Goal: Task Accomplishment & Management: Complete application form

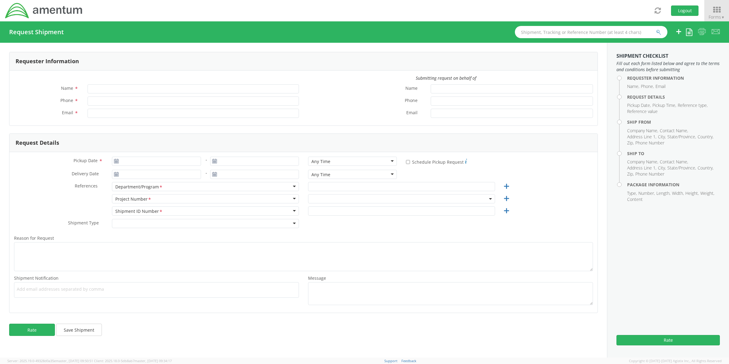
type input "[PERSON_NAME]"
type input "[PHONE_NUMBER]"
type input "[PERSON_NAME][EMAIL_ADDRESS][PERSON_NAME][DOMAIN_NAME]"
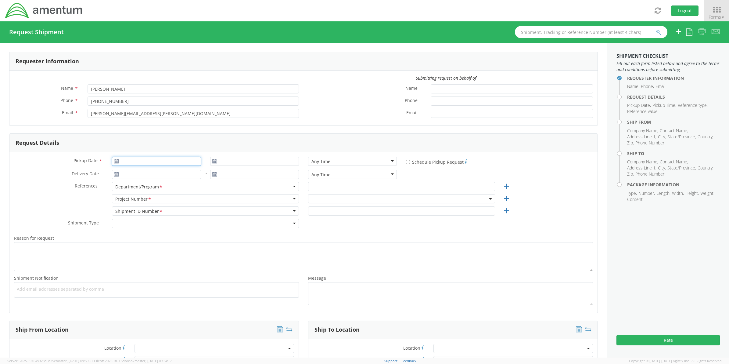
type input "09/17/2025"
click at [163, 162] on input "09/17/2025" at bounding box center [156, 161] width 89 height 9
click at [153, 209] on td "17" at bounding box center [154, 208] width 13 height 9
click at [442, 186] on input "text" at bounding box center [401, 186] width 187 height 9
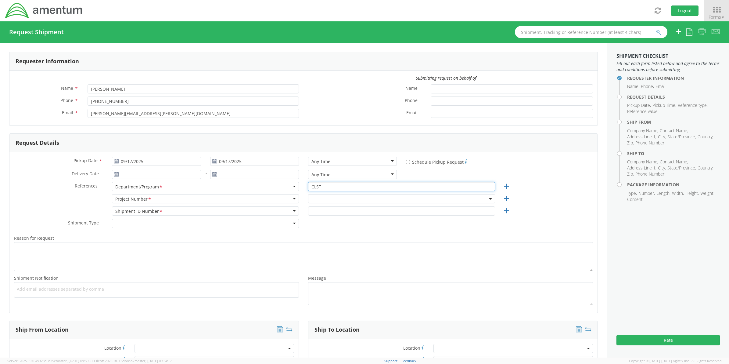
type input "CLST"
click at [362, 200] on span at bounding box center [401, 198] width 187 height 9
click at [356, 209] on input "search" at bounding box center [401, 208] width 182 height 9
paste input "OVHD.600535.00PMO"
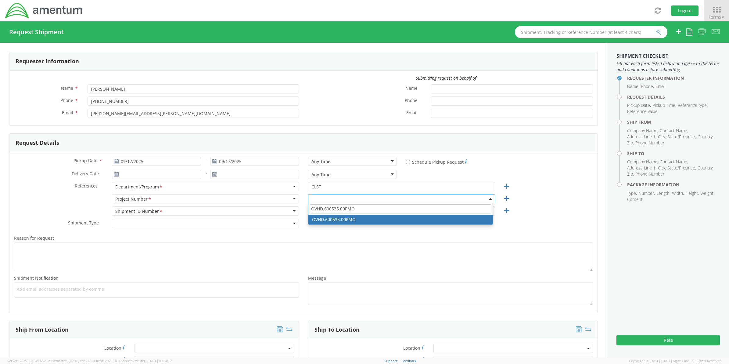
type input "OVHD.600535.00PMO"
select select "OVHD.600535.00PMO"
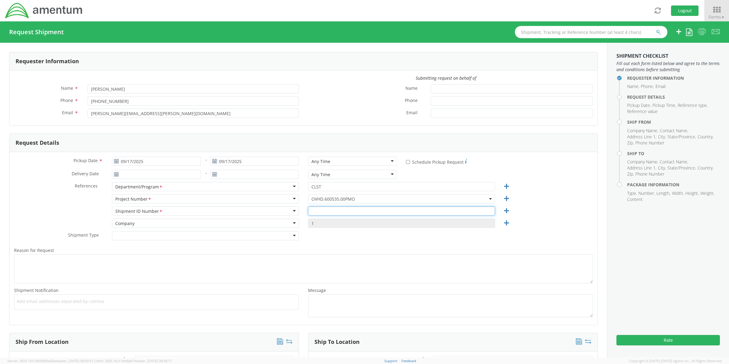
click at [357, 211] on input "text" at bounding box center [401, 210] width 187 height 9
paste input "OVHD.600535.00PMO"
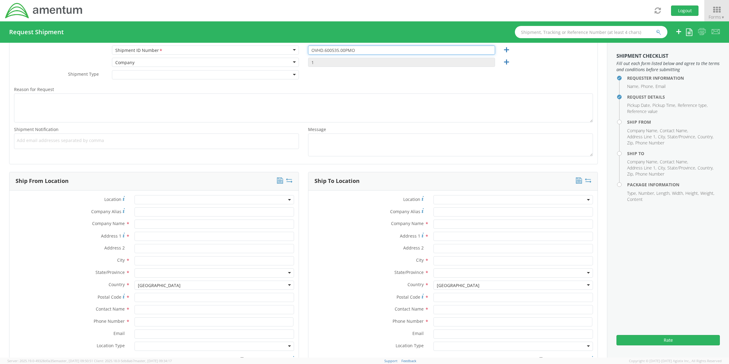
scroll to position [178, 0]
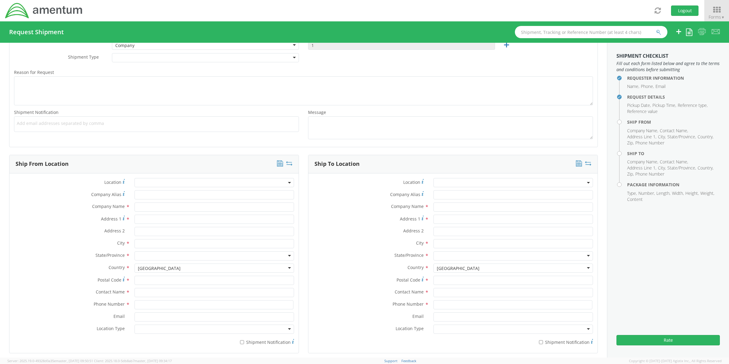
type input "OVHD.600535.00PMO"
click at [150, 194] on input "Company Alias *" at bounding box center [215, 194] width 160 height 9
type input "AMENTUM"
type input "[STREET_ADDRESS]"
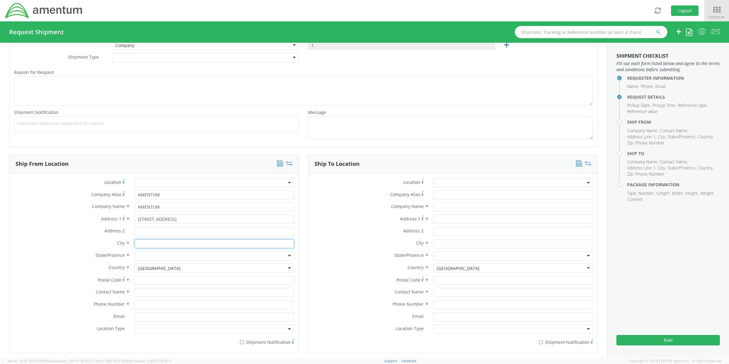
type input "[GEOGRAPHIC_DATA]"
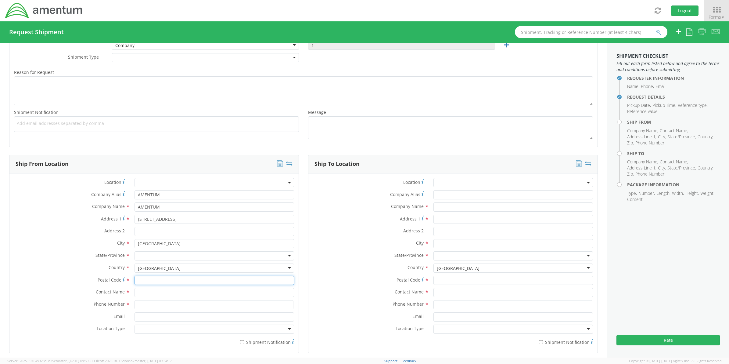
type input "76177"
type input "[PERSON_NAME]"
type input "8172241267"
type input "[PERSON_NAME][EMAIL_ADDRESS][PERSON_NAME][DOMAIN_NAME]"
type input "AMENTUM"
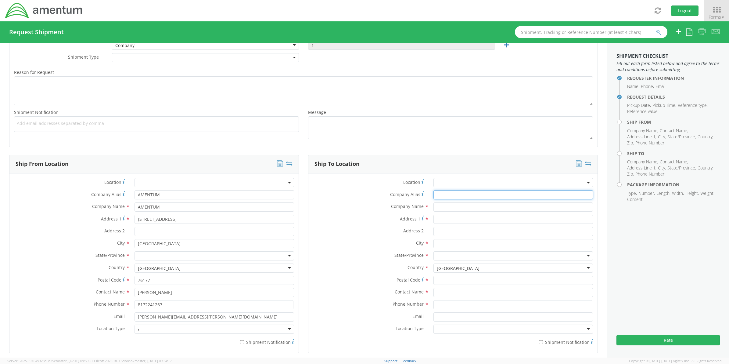
type input "AMENTUM"
type input "[STREET_ADDRESS]"
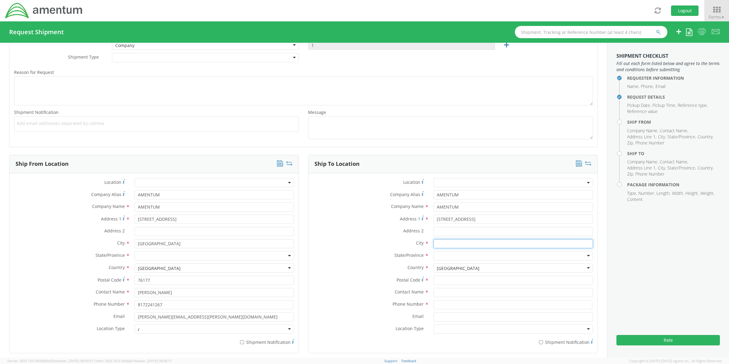
type input "[GEOGRAPHIC_DATA]"
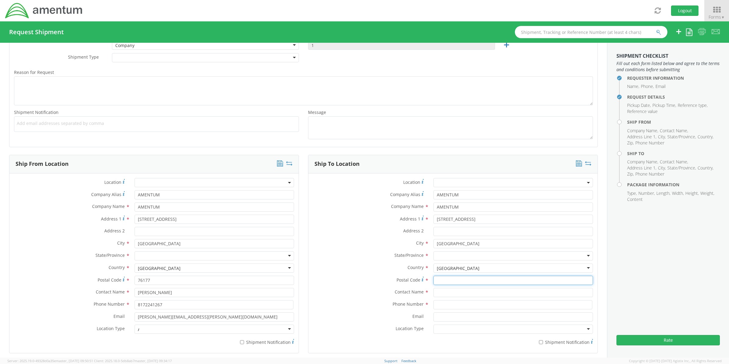
type input "76177"
type input "[PERSON_NAME]"
type input "8172241267"
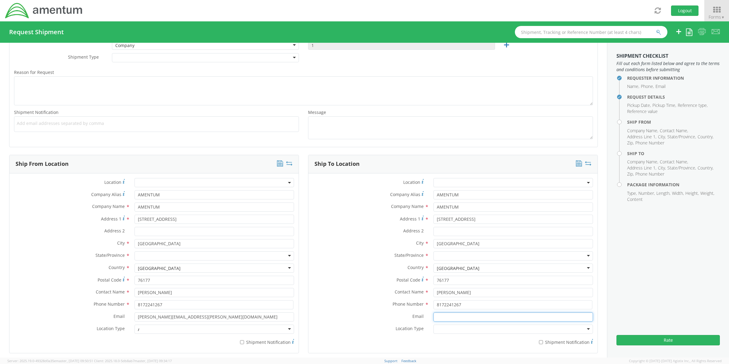
type input "[PERSON_NAME][EMAIL_ADDRESS][PERSON_NAME][DOMAIN_NAME]"
type input "AMENTUM"
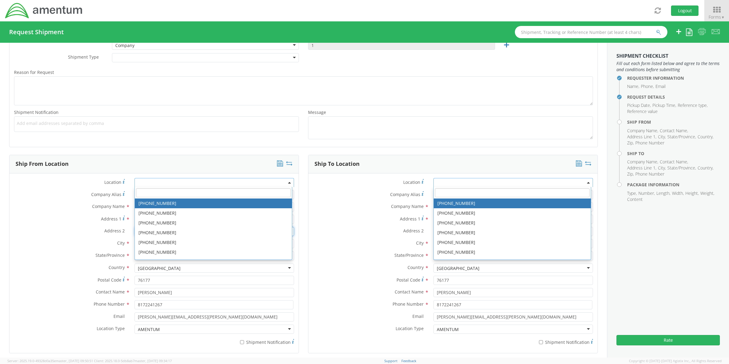
type input "Bldg 1422"
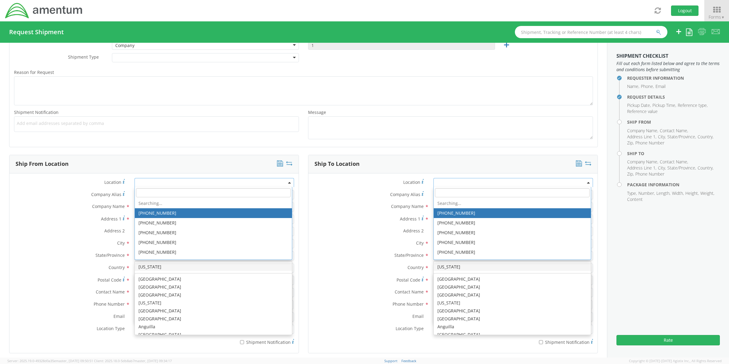
scroll to position [1537, 0]
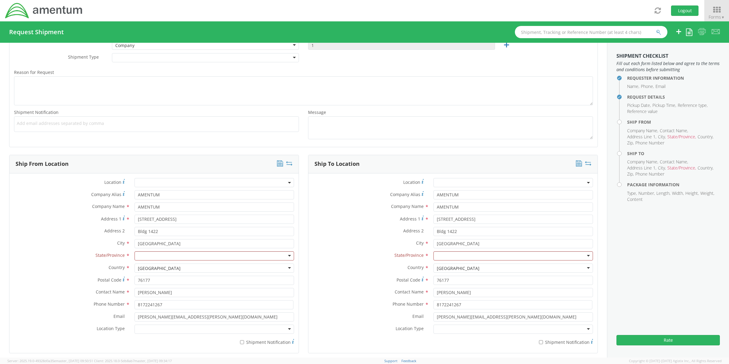
click at [60, 262] on div "State/Province * [US_STATE] [US_STATE] [US_STATE] [US_STATE] Armed Forces Ameri…" at bounding box center [153, 257] width 289 height 12
drag, startPoint x: 160, startPoint y: 234, endPoint x: 130, endPoint y: 232, distance: 29.7
click at [130, 232] on div "Bldg 1422" at bounding box center [214, 231] width 169 height 9
click at [146, 258] on div at bounding box center [215, 255] width 160 height 9
type input "te"
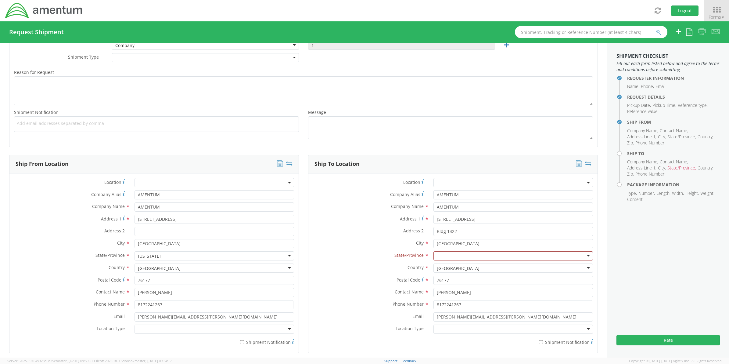
scroll to position [267, 0]
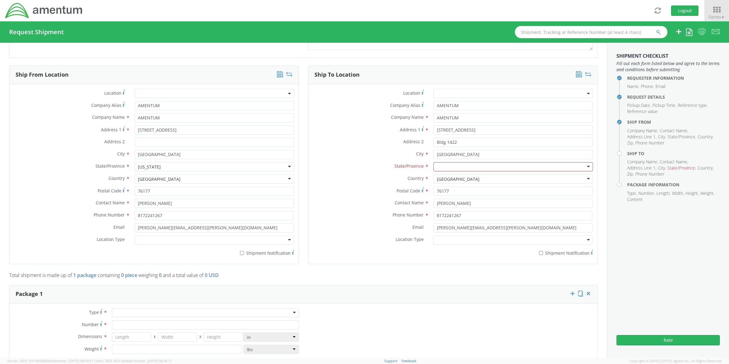
click at [147, 310] on div at bounding box center [205, 312] width 187 height 9
type input "1"
type input "9.5"
type input "12.5"
type input "0.25"
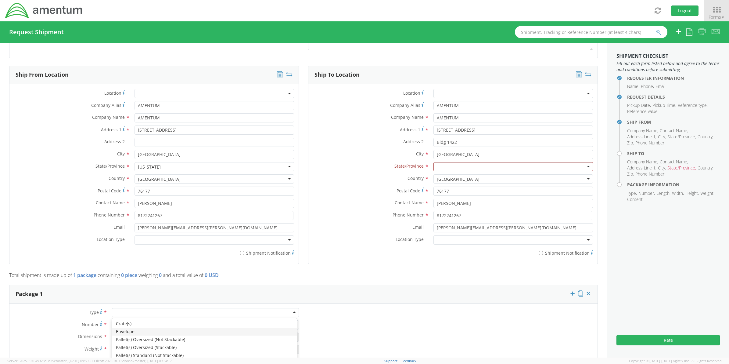
type input "1"
click at [86, 267] on div "Ship From Location Location * Company Alias * AMENTUM Company Name * AMENTUM se…" at bounding box center [154, 169] width 290 height 206
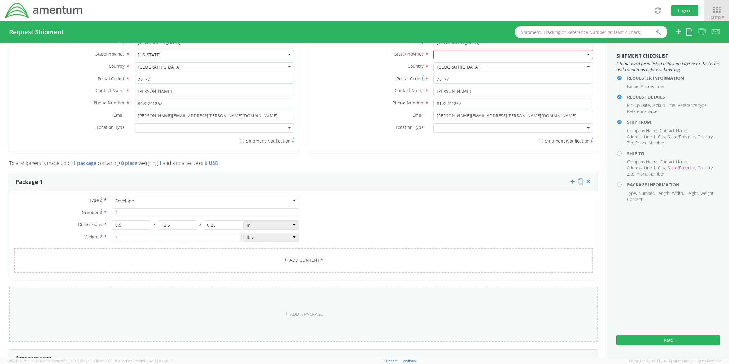
scroll to position [445, 0]
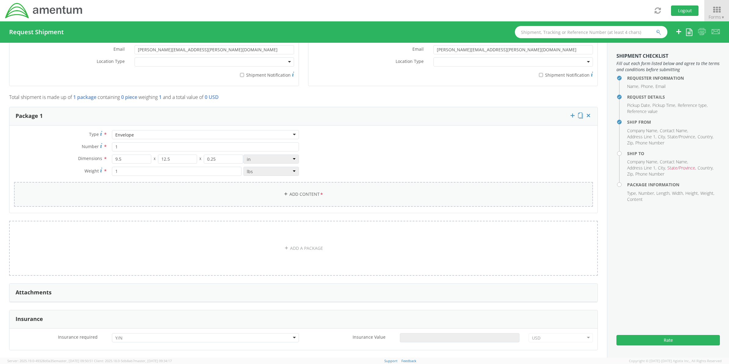
click at [280, 188] on link "Add Content *" at bounding box center [303, 194] width 579 height 25
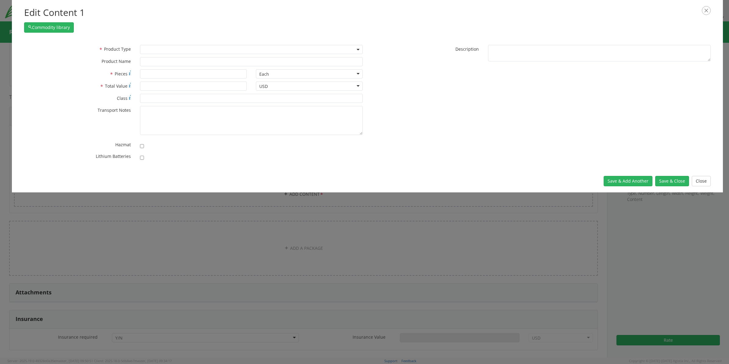
click at [298, 49] on span at bounding box center [251, 49] width 223 height 9
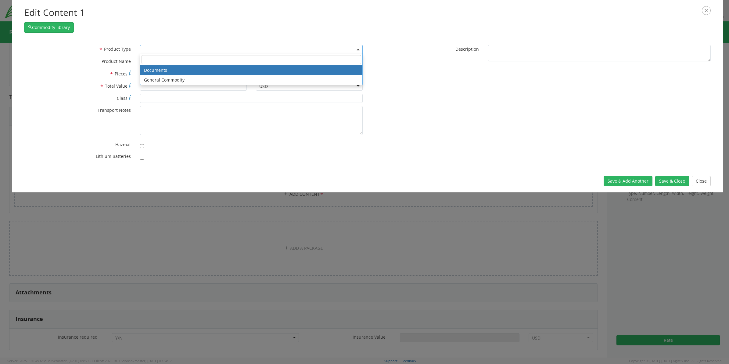
drag, startPoint x: 290, startPoint y: 69, endPoint x: 485, endPoint y: 98, distance: 196.8
select select "DOCUMENT"
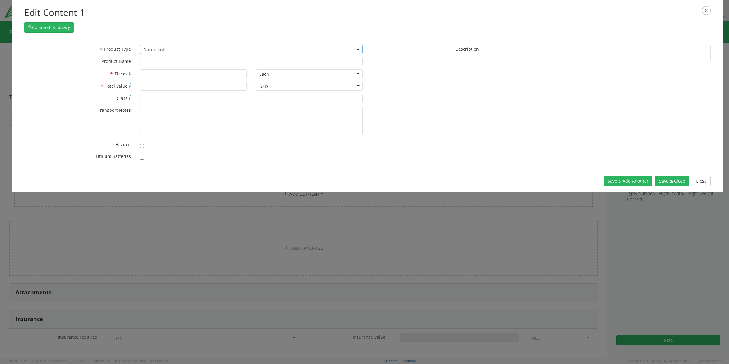
type input "Documents"
type input "1"
type textarea "Documents"
click at [670, 187] on div "Save & Add Another Save & Close Close" at bounding box center [367, 181] width 711 height 23
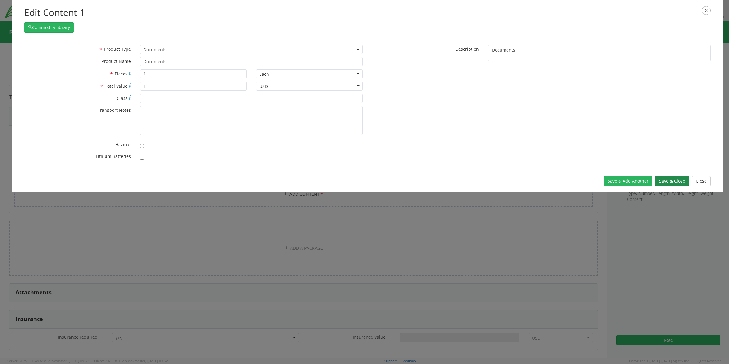
click at [670, 182] on button "Save & Close" at bounding box center [672, 181] width 34 height 10
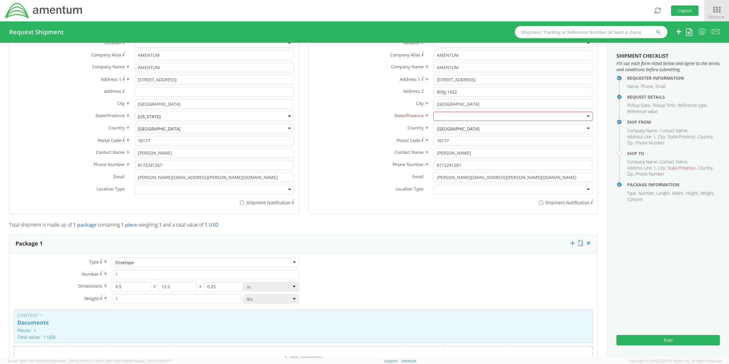
scroll to position [267, 0]
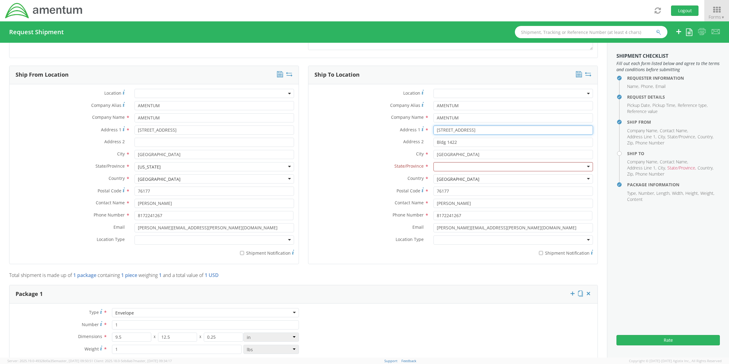
drag, startPoint x: 486, startPoint y: 129, endPoint x: 399, endPoint y: 135, distance: 87.5
click at [405, 138] on div "Location * Company Alias * AMENTUM Company Name * AMENTUM searching... Address …" at bounding box center [453, 174] width 289 height 170
type input "[STREET_ADDRESS][PERSON_NAME]"
type input "[GEOGRAPHIC_DATA]"
type input "ca"
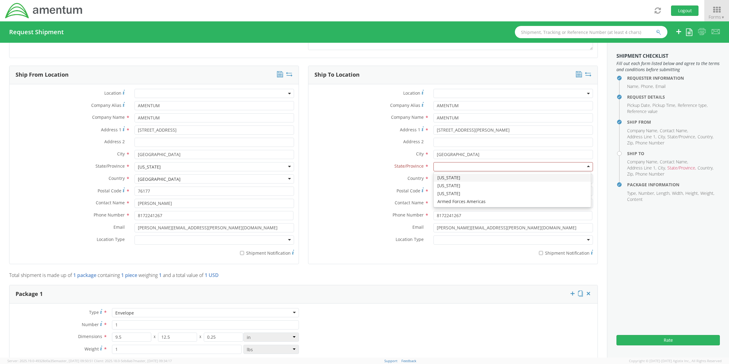
scroll to position [0, 0]
drag, startPoint x: 461, startPoint y: 193, endPoint x: 412, endPoint y: 198, distance: 49.4
click at [412, 198] on div "Postal Code * 76177" at bounding box center [453, 192] width 289 height 12
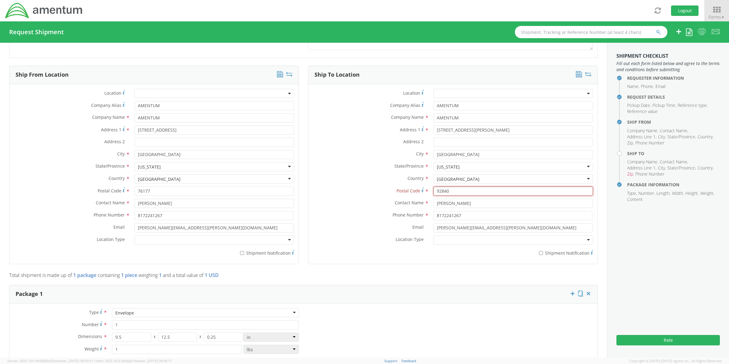
type input "92840"
type input "[PERSON_NAME]"
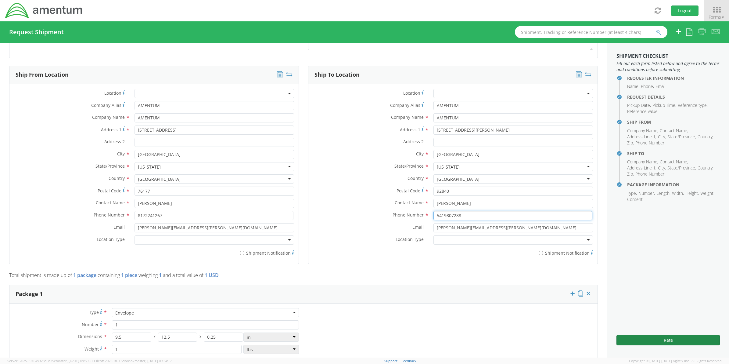
type input "5419807288"
click at [652, 337] on button "Rate" at bounding box center [668, 340] width 103 height 10
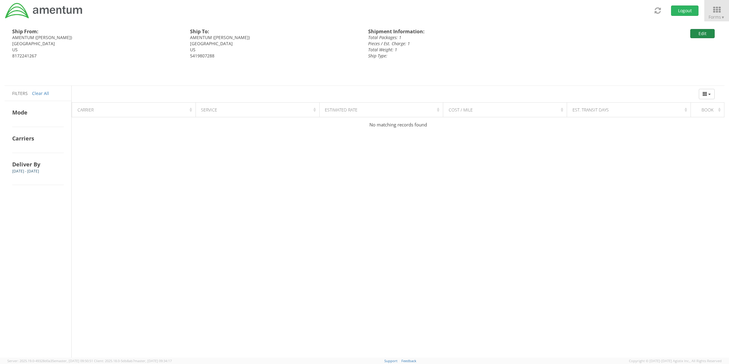
click at [700, 33] on button "Edit" at bounding box center [703, 33] width 24 height 9
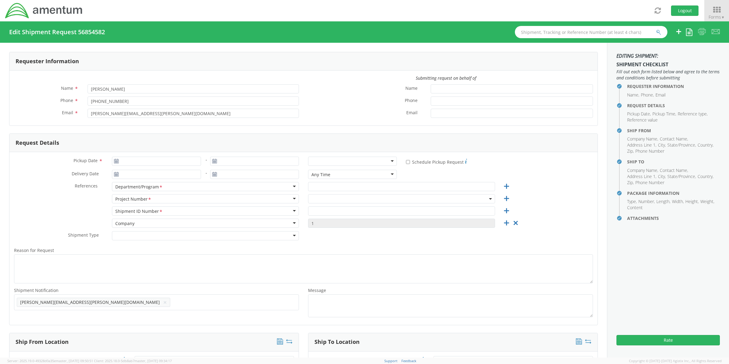
type input "09/17/2025"
type input "CLST"
type input "OVHD.600535.00PMO"
select select
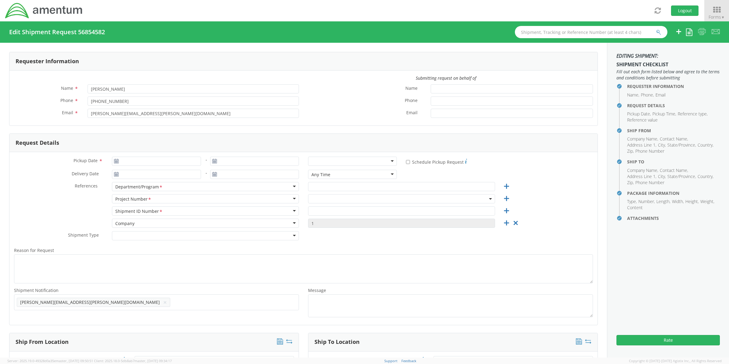
type input "AMENTUM"
type input "[STREET_ADDRESS]"
type input "[GEOGRAPHIC_DATA]"
type input "76177"
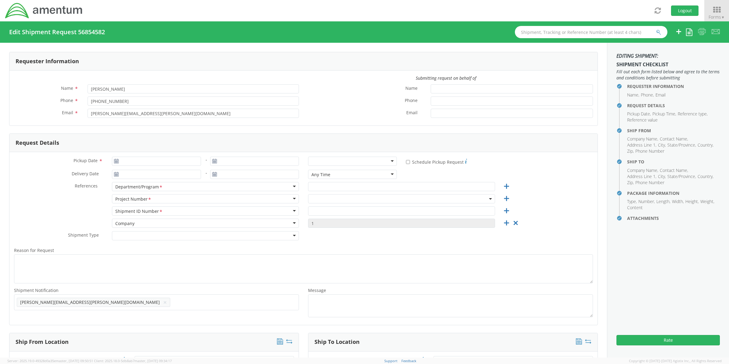
type input "[PERSON_NAME]"
type input "8172241267"
type input "[PERSON_NAME][EMAIL_ADDRESS][PERSON_NAME][DOMAIN_NAME]"
select select
type input "AMENTUM"
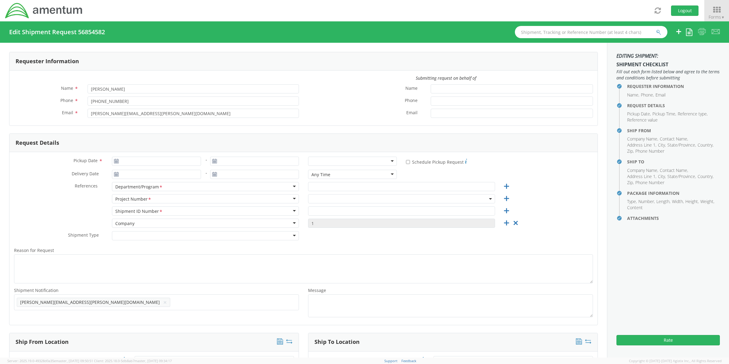
type input "[STREET_ADDRESS][PERSON_NAME]"
type input "[GEOGRAPHIC_DATA]"
type input "92840"
type input "[PERSON_NAME]"
type input "5419807288"
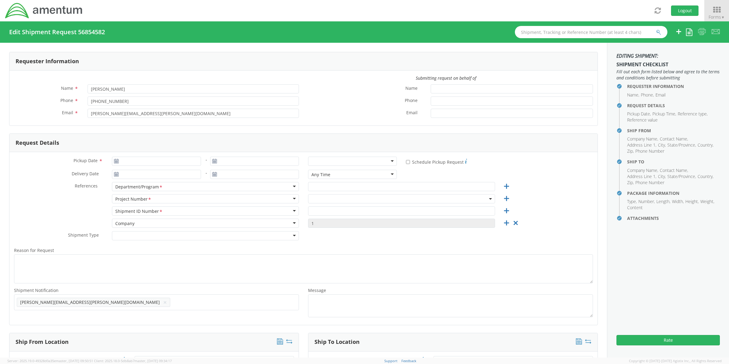
type input "[PERSON_NAME][EMAIL_ADDRESS][PERSON_NAME][DOMAIN_NAME]"
click at [256, 160] on input "09/17/2025" at bounding box center [254, 161] width 89 height 9
click at [326, 160] on div at bounding box center [352, 161] width 89 height 9
select select "OVHD.600535.00PMO"
drag, startPoint x: 321, startPoint y: 200, endPoint x: 571, endPoint y: 283, distance: 262.7
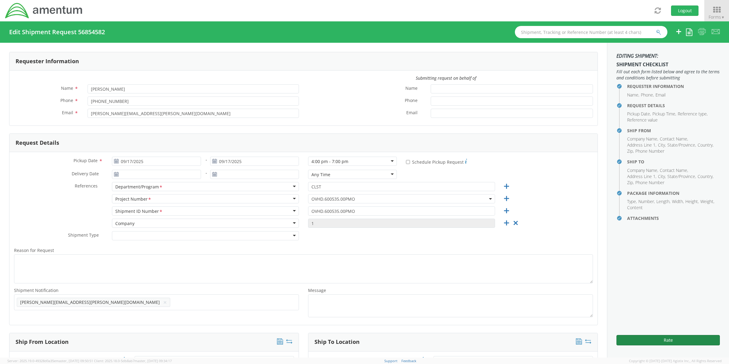
click at [674, 339] on button "Rate" at bounding box center [668, 340] width 103 height 10
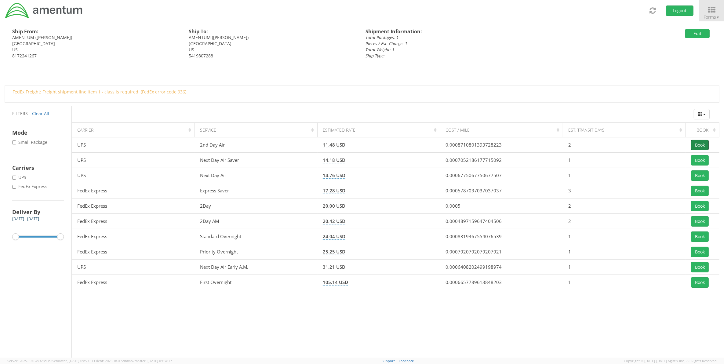
click at [704, 143] on button "Book" at bounding box center [700, 145] width 18 height 10
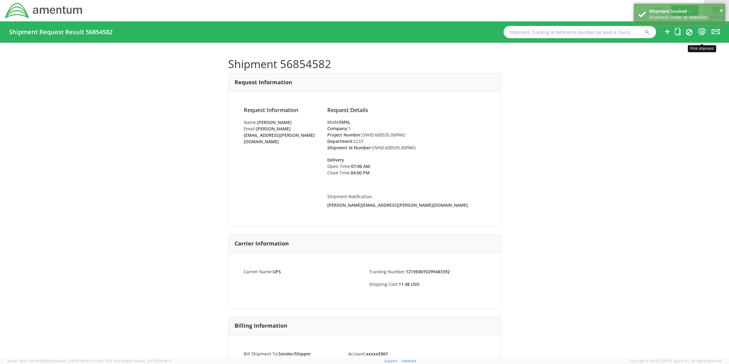
click at [701, 31] on icon at bounding box center [702, 32] width 8 height 8
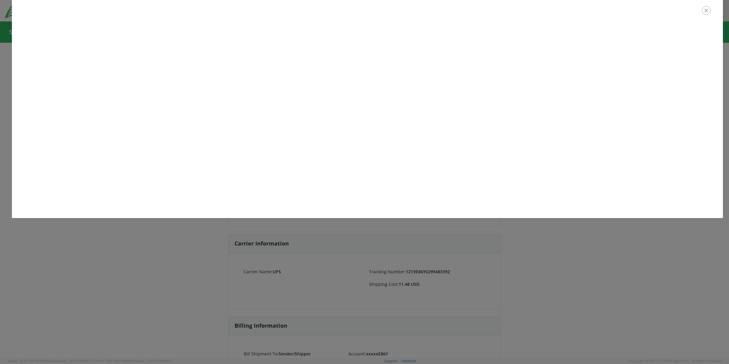
click at [704, 12] on icon "button" at bounding box center [706, 10] width 9 height 9
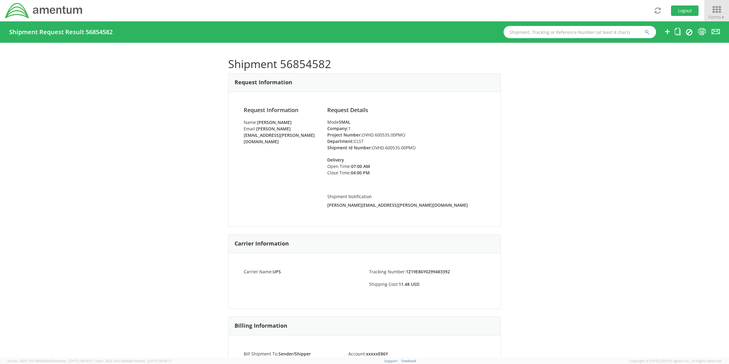
click at [714, 16] on span "Forms ▼" at bounding box center [717, 17] width 16 height 6
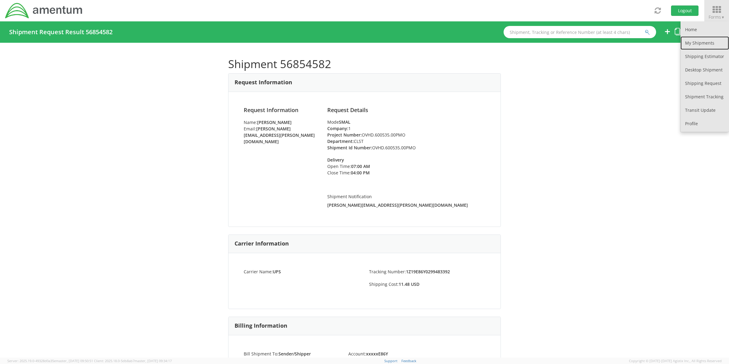
drag, startPoint x: 699, startPoint y: 44, endPoint x: 690, endPoint y: 40, distance: 10.5
click at [699, 44] on link "My Shipments" at bounding box center [705, 42] width 49 height 13
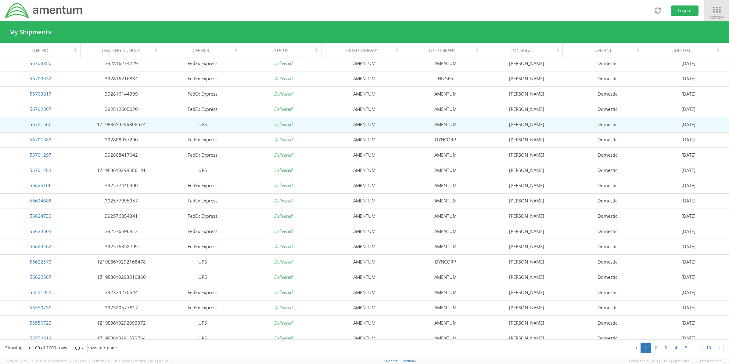
scroll to position [534, 0]
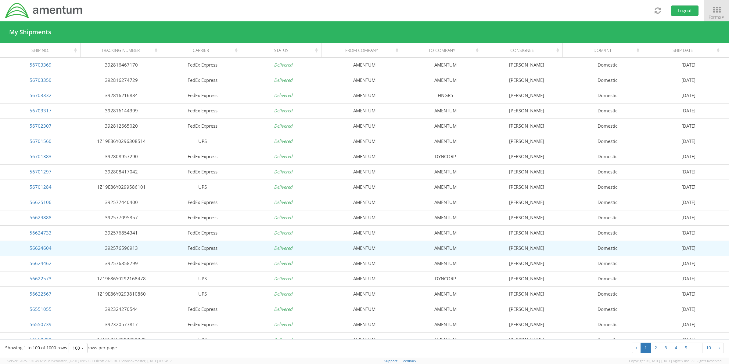
click at [533, 249] on td "[PERSON_NAME]" at bounding box center [526, 247] width 81 height 15
click at [43, 248] on link "56624604" at bounding box center [41, 248] width 22 height 6
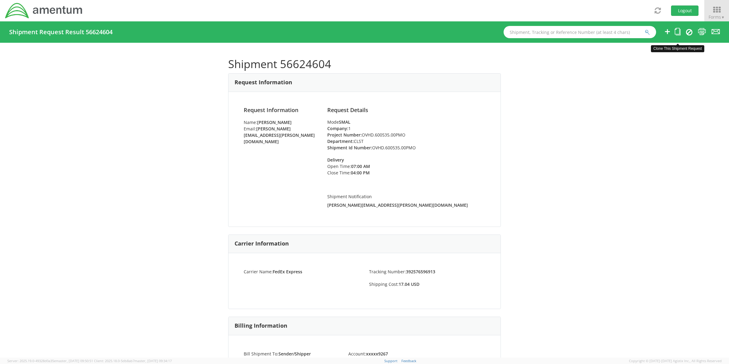
click at [677, 28] on icon at bounding box center [678, 32] width 6 height 8
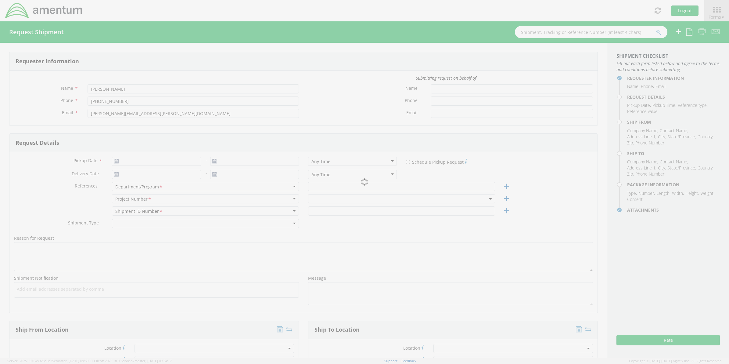
type input "[DATE]"
type input "CLST"
type input "OVHD.600535.00PMO"
select select
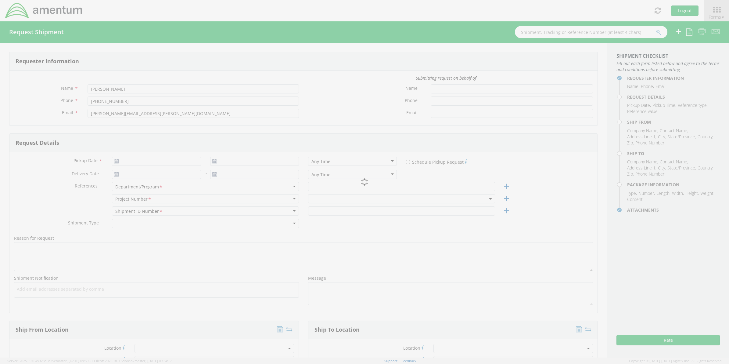
type input "AMENTUM"
type input "[STREET_ADDRESS]"
type input "[GEOGRAPHIC_DATA]"
type input "76177"
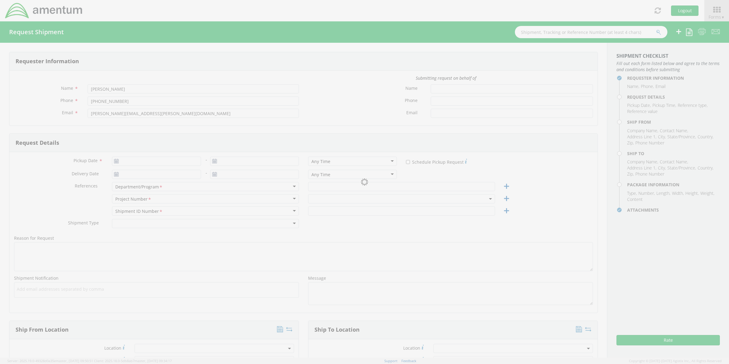
type input "[PERSON_NAME]"
type input "8172241267"
select select
type input "AMENTUM"
type input "[STREET_ADDRESS]"
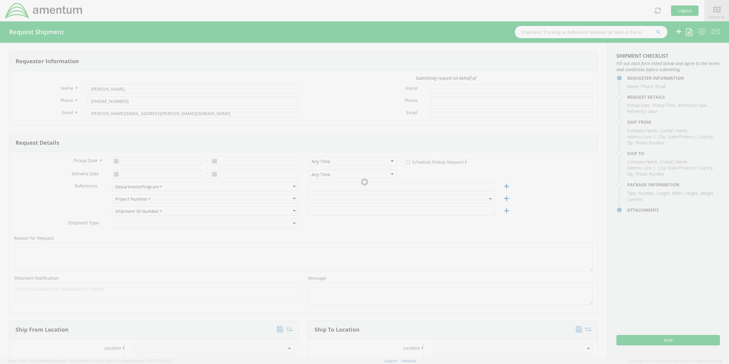
type input "[US_STATE][GEOGRAPHIC_DATA]"
type input "73139"
type input "[PERSON_NAME]"
type input "9452255459"
type input "1"
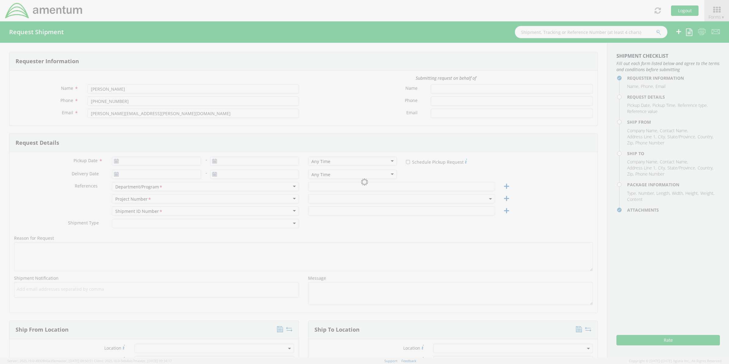
type input "9.5"
type input "12.5"
type input "0.25"
type input "1"
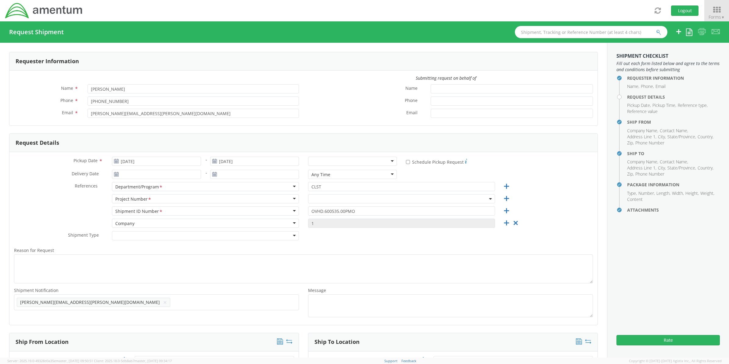
select select "OVHD.600535.00PMO"
click at [179, 161] on input "[DATE]" at bounding box center [156, 161] width 89 height 9
click at [185, 170] on span at bounding box center [187, 172] width 4 height 4
drag, startPoint x: 157, startPoint y: 210, endPoint x: 306, endPoint y: 181, distance: 152.0
click at [160, 208] on tr "14 15 16 17 18 19 20" at bounding box center [153, 208] width 78 height 9
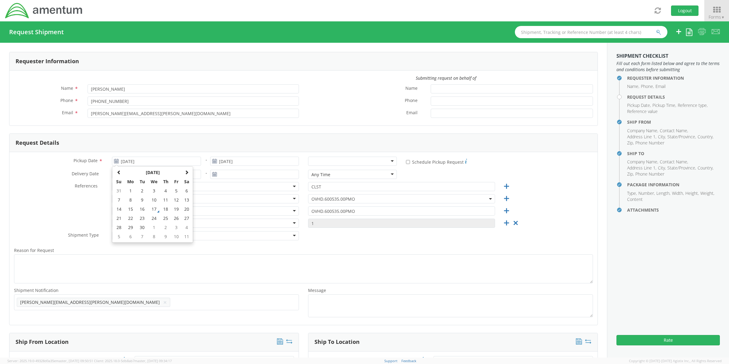
click at [367, 159] on div at bounding box center [352, 161] width 89 height 9
click at [512, 219] on icon at bounding box center [516, 223] width 8 height 8
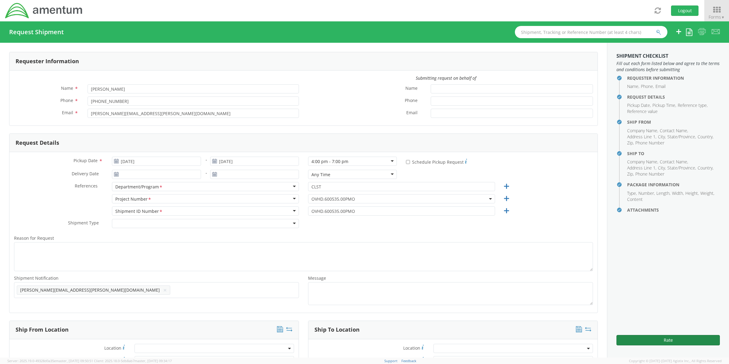
drag, startPoint x: 679, startPoint y: 349, endPoint x: 678, endPoint y: 341, distance: 8.0
click at [678, 348] on aside "Shipment Checklist Fill out each form listed below and agree to the terms and c…" at bounding box center [668, 200] width 122 height 315
click at [678, 341] on button "Rate" at bounding box center [668, 340] width 103 height 10
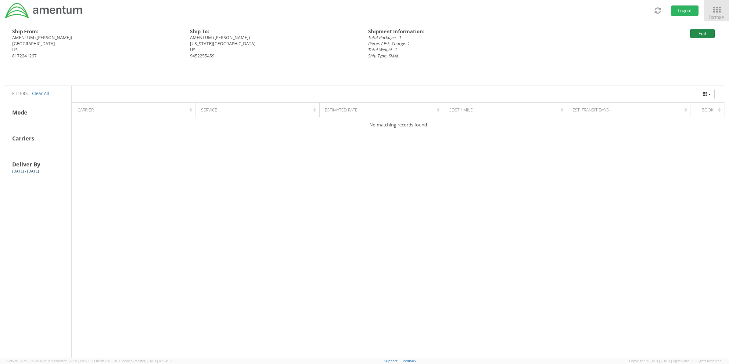
click at [701, 37] on button "Edit" at bounding box center [703, 33] width 24 height 9
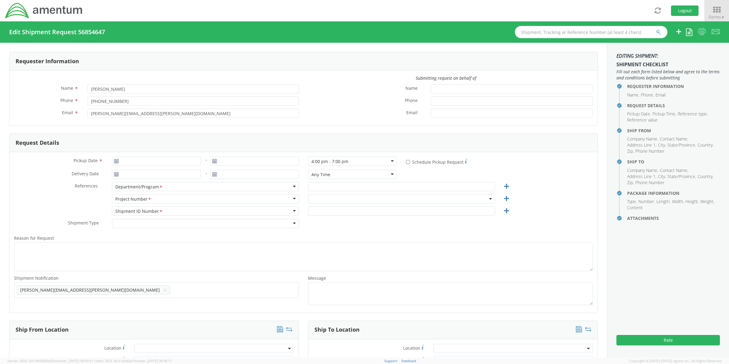
type input "[DATE]"
type input "CLST"
type input "OVHD.600535.00PMO"
select select
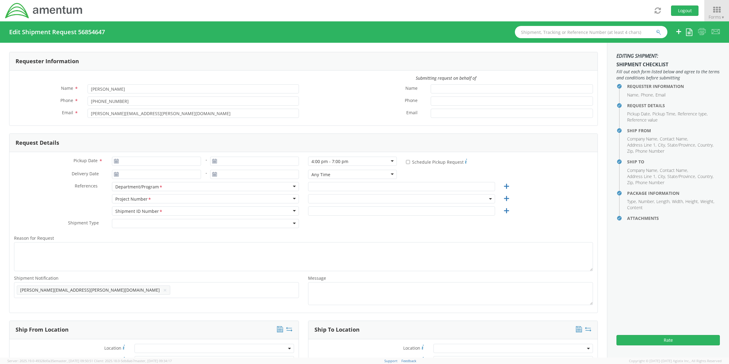
type input "AMENTUM"
type input "[STREET_ADDRESS]"
type input "[GEOGRAPHIC_DATA]"
type input "76177"
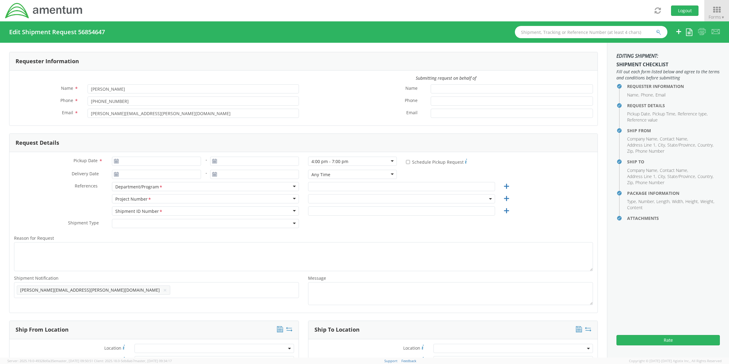
type input "[PERSON_NAME]"
type input "8172241267"
select select
type input "AMENTUM"
type input "[STREET_ADDRESS]"
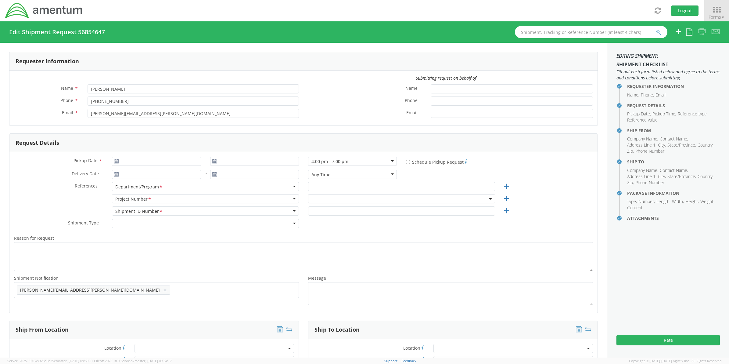
type input "[US_STATE][GEOGRAPHIC_DATA]"
type input "73139"
type input "[PERSON_NAME]"
type input "9452255459"
click at [139, 162] on input "[DATE]" at bounding box center [156, 161] width 89 height 9
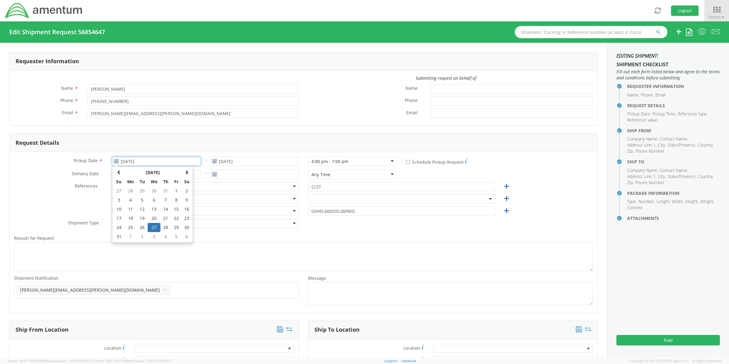
select select "OVHD.600535.00PMO"
click at [188, 171] on th at bounding box center [187, 172] width 10 height 9
click at [155, 208] on td "17" at bounding box center [154, 208] width 13 height 9
type input "09/17/2025"
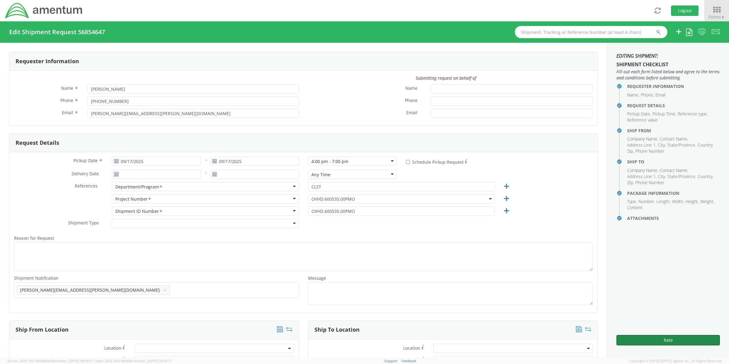
drag, startPoint x: 676, startPoint y: 340, endPoint x: 645, endPoint y: 329, distance: 33.2
click at [676, 339] on button "Rate" at bounding box center [668, 340] width 103 height 10
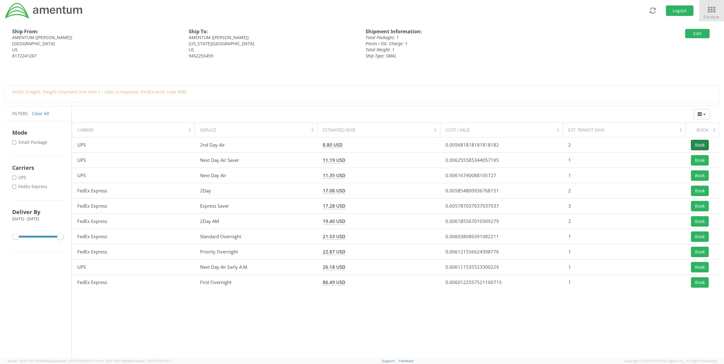
drag, startPoint x: 695, startPoint y: 146, endPoint x: 681, endPoint y: 146, distance: 13.7
click at [695, 146] on button "Book" at bounding box center [700, 145] width 18 height 10
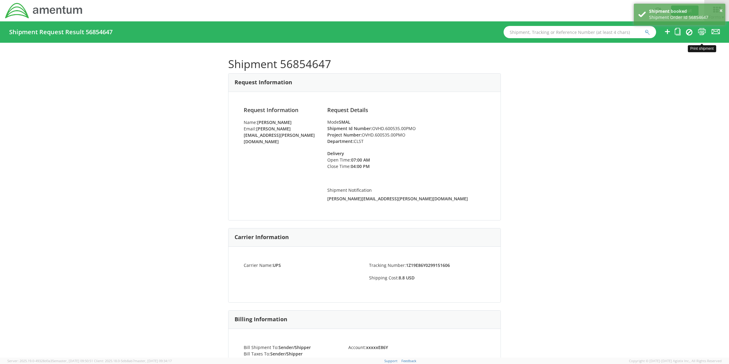
click at [701, 33] on icon at bounding box center [702, 32] width 8 height 8
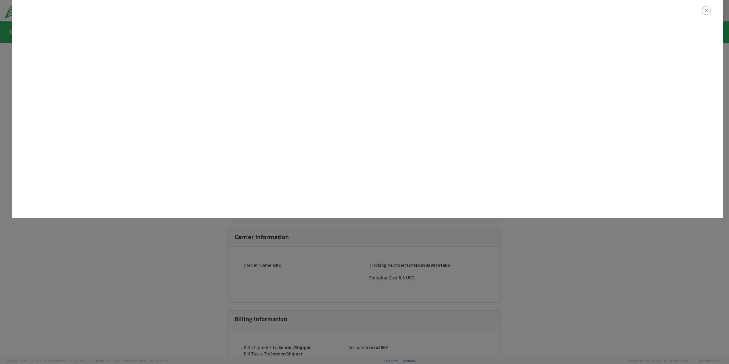
click at [706, 12] on icon "button" at bounding box center [706, 10] width 9 height 9
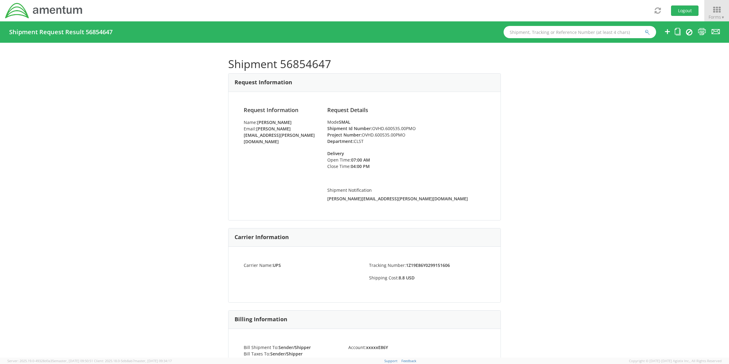
click at [564, 111] on div "Shipment 56854647 Request Information Request Information Name: [PERSON_NAME] E…" at bounding box center [364, 200] width 729 height 315
click at [714, 14] on span "Forms ▼" at bounding box center [717, 17] width 16 height 6
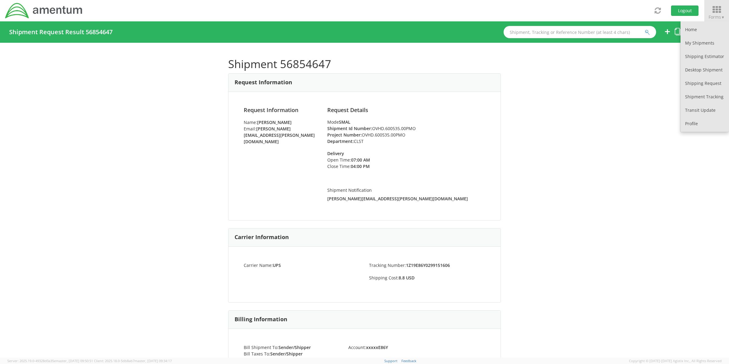
click at [608, 133] on div "Shipment 56854647 Request Information Request Information Name: [PERSON_NAME] E…" at bounding box center [364, 200] width 729 height 315
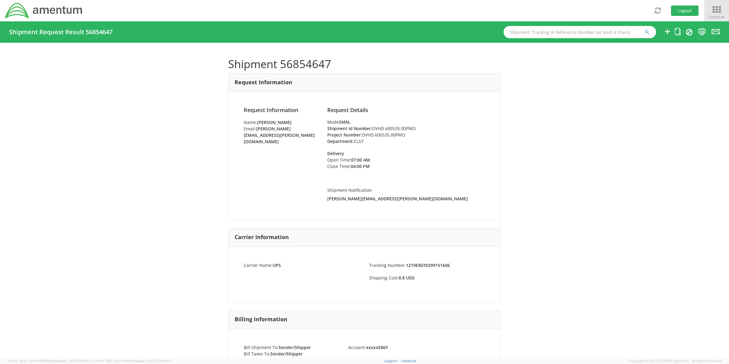
click at [718, 9] on icon at bounding box center [717, 9] width 28 height 9
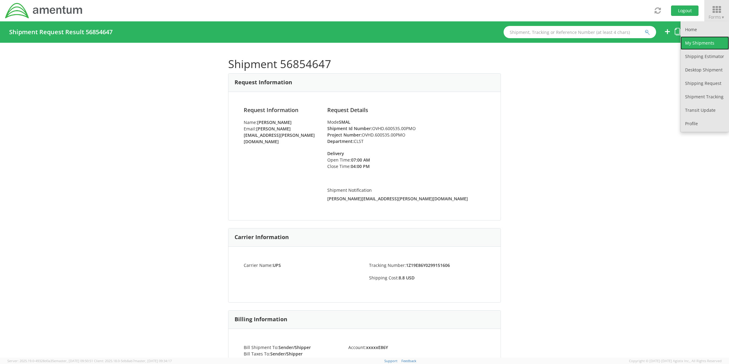
click at [696, 44] on link "My Shipments" at bounding box center [705, 42] width 49 height 13
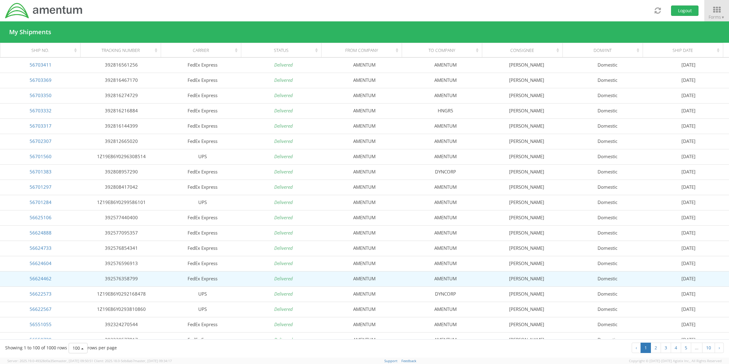
scroll to position [623, 0]
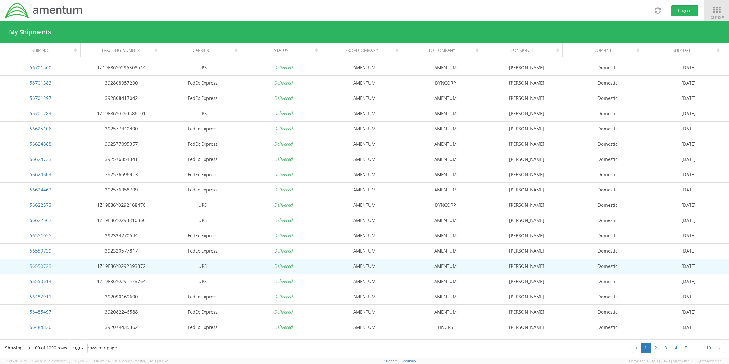
click at [48, 264] on link "56550723" at bounding box center [41, 266] width 22 height 6
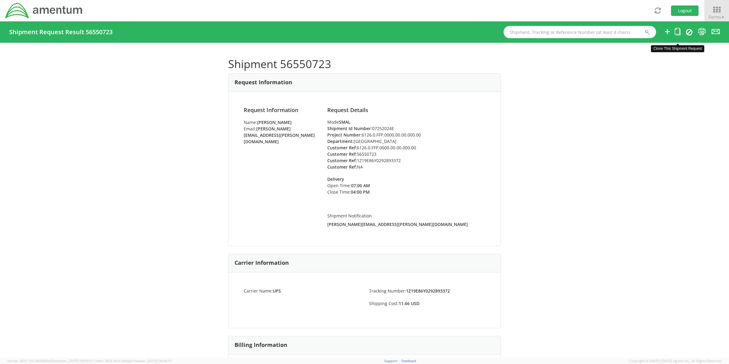
click at [679, 33] on icon at bounding box center [678, 32] width 6 height 8
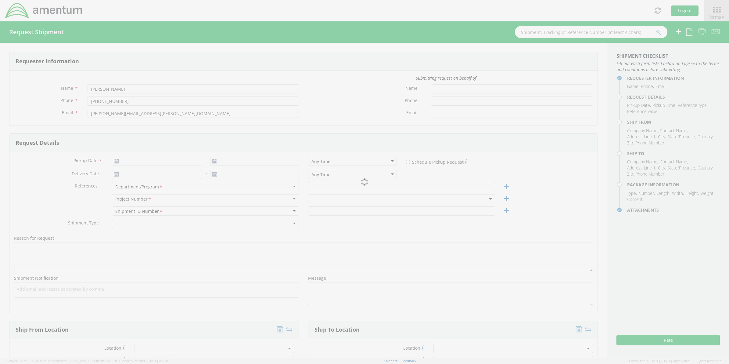
type input "[DATE]"
type input "[GEOGRAPHIC_DATA]"
type input "07252024E"
select select
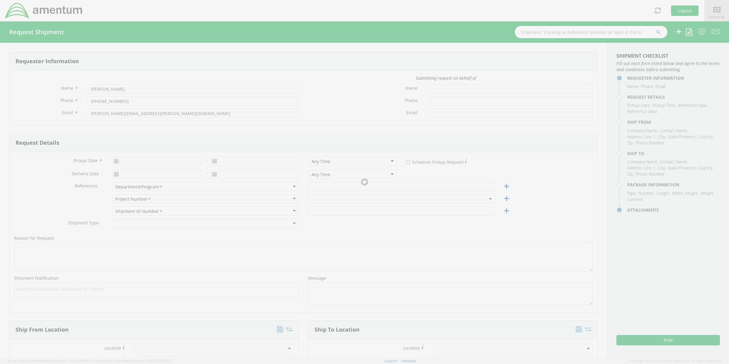
type input "AMENTUM"
type input "[STREET_ADDRESS]"
type input "[GEOGRAPHIC_DATA]"
type input "76177"
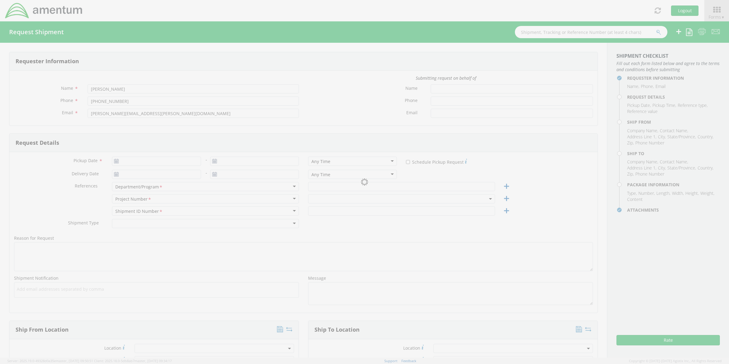
type input "[PERSON_NAME]"
type input "8172241267"
select select
type input "AMENTUM"
type input "[STREET_ADDRESS]"
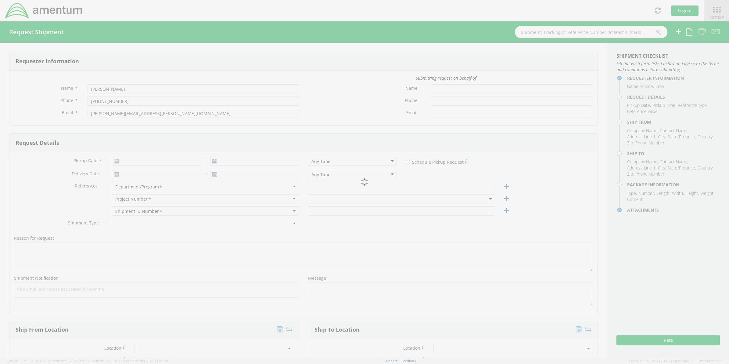
type input "H3"
type input "FALLON"
type input "89496"
type input "[PERSON_NAME]"
type input "7754262501"
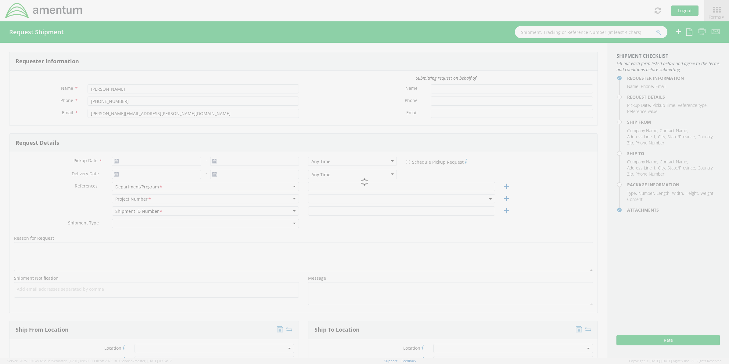
type input "1"
type input "9.5"
type input "12.5"
type input "0.25"
type input "1"
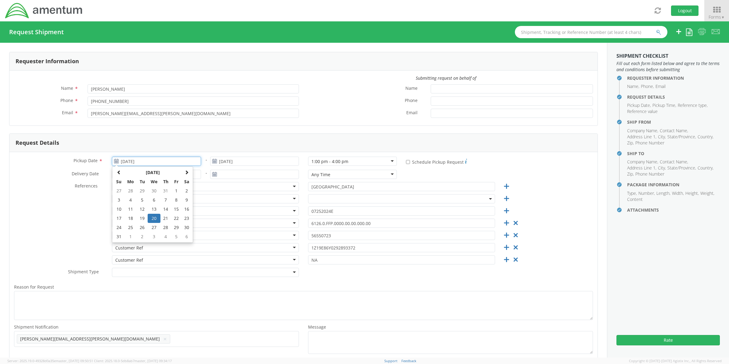
click at [184, 163] on input "[DATE]" at bounding box center [156, 161] width 89 height 9
select select "6126.0.FFP.0000.00.00.000.00"
click at [187, 172] on span at bounding box center [187, 172] width 4 height 4
click at [157, 209] on td "17" at bounding box center [154, 208] width 13 height 9
type input "09/17/2025"
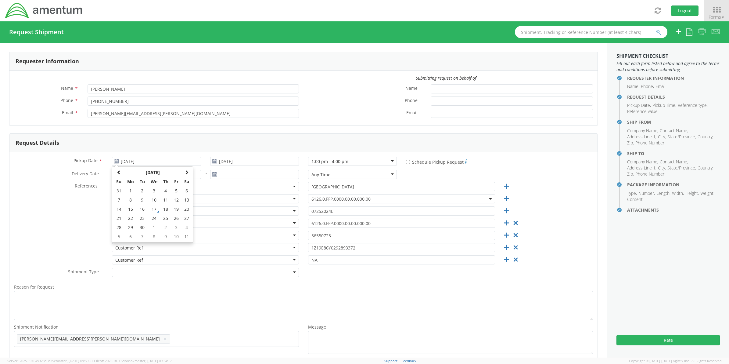
type input "09/17/2025"
click at [327, 158] on div "1:00 pm - 4:00 pm" at bounding box center [352, 161] width 89 height 9
click at [512, 222] on icon at bounding box center [516, 223] width 8 height 8
type input "56550723"
type input "1Z19E86Y0292893372"
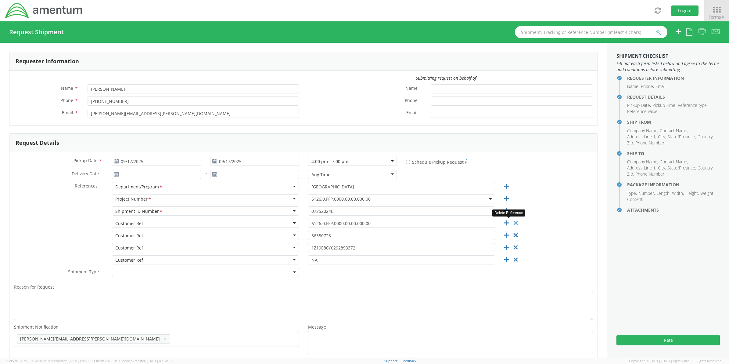
type input "NA"
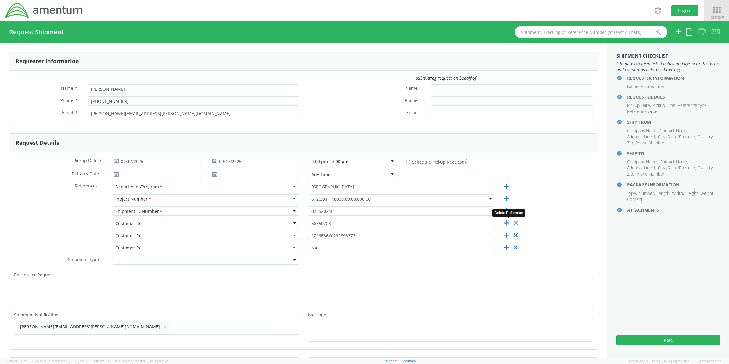
click at [512, 221] on icon at bounding box center [516, 223] width 8 height 8
type input "1Z19E86Y0292893372"
type input "NA"
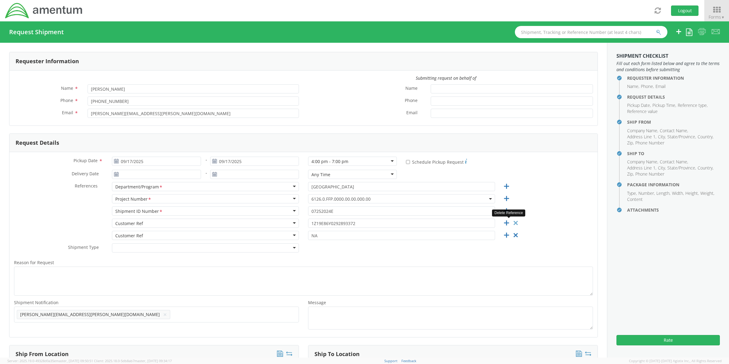
click at [512, 221] on icon at bounding box center [516, 223] width 8 height 8
type input "NA"
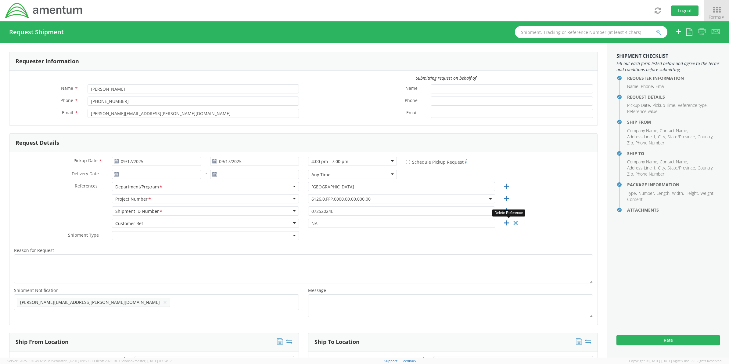
click at [512, 221] on icon at bounding box center [516, 223] width 8 height 8
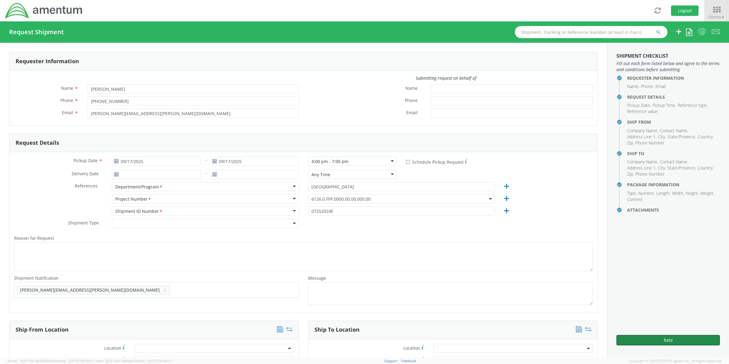
drag, startPoint x: 654, startPoint y: 336, endPoint x: 648, endPoint y: 330, distance: 8.6
click at [654, 336] on button "Rate" at bounding box center [668, 340] width 103 height 10
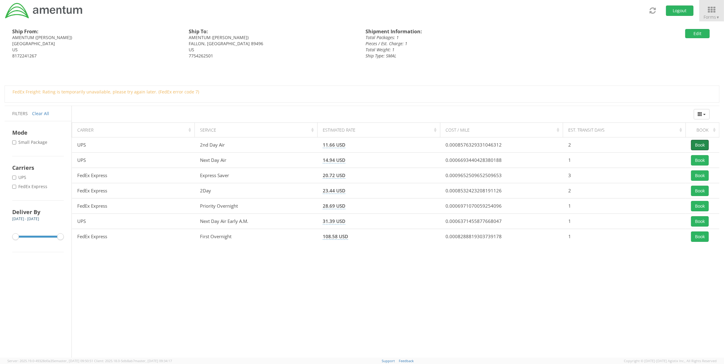
click at [697, 143] on button "Book" at bounding box center [700, 145] width 18 height 10
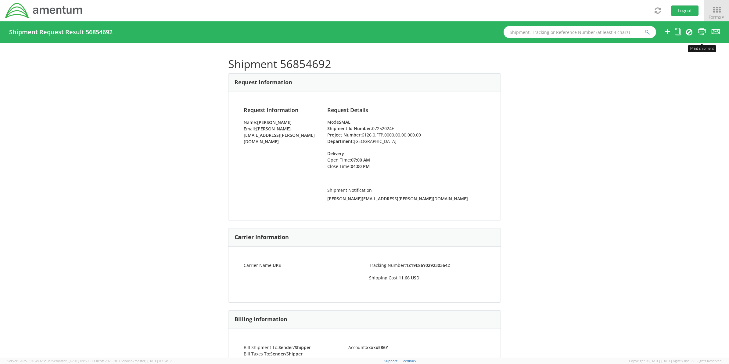
click at [701, 31] on icon at bounding box center [702, 32] width 8 height 8
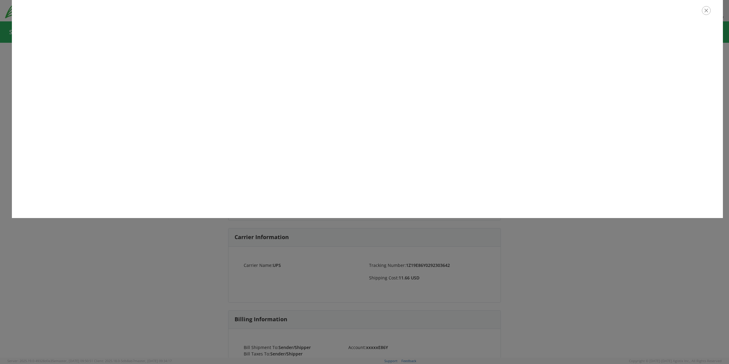
click at [704, 13] on icon "button" at bounding box center [706, 10] width 9 height 9
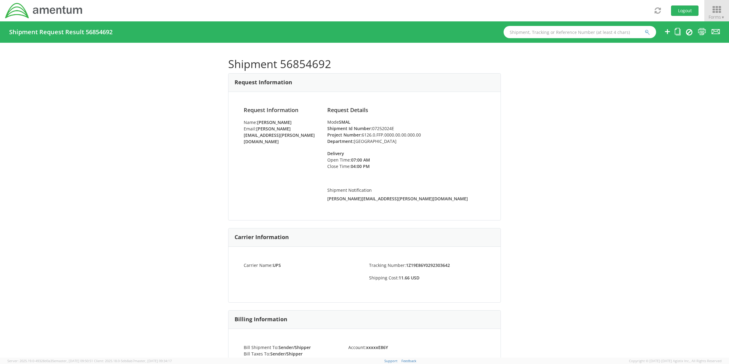
click at [709, 8] on icon at bounding box center [717, 9] width 28 height 9
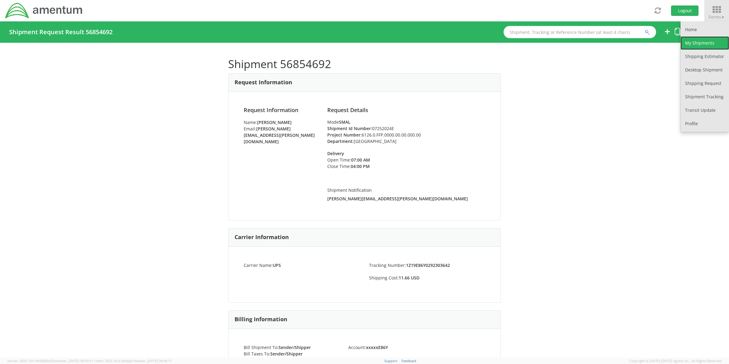
click at [686, 46] on link "My Shipments" at bounding box center [705, 42] width 49 height 13
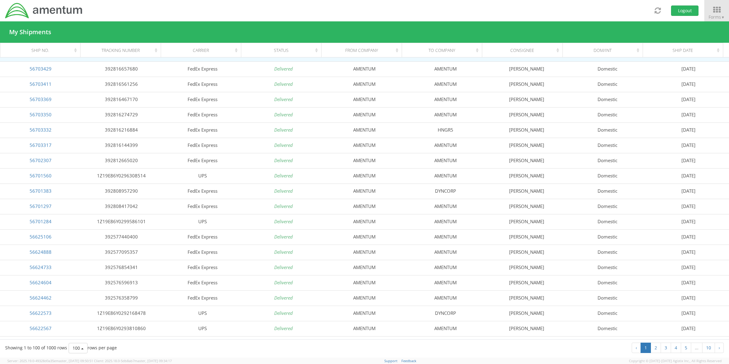
scroll to position [534, 0]
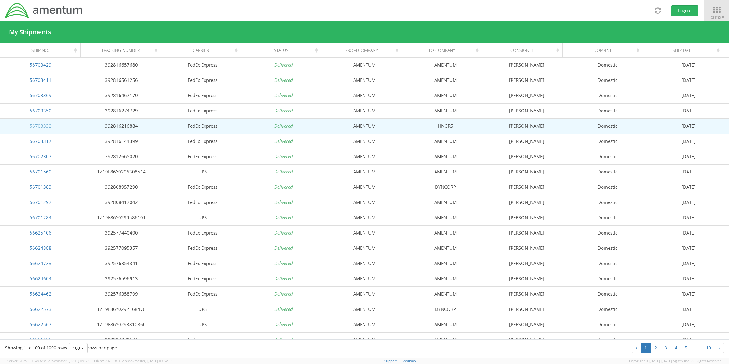
click at [43, 125] on link "56703332" at bounding box center [41, 126] width 22 height 6
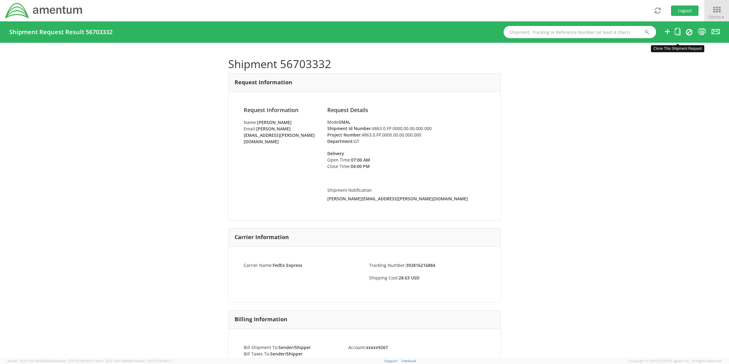
click at [680, 31] on icon at bounding box center [678, 32] width 6 height 8
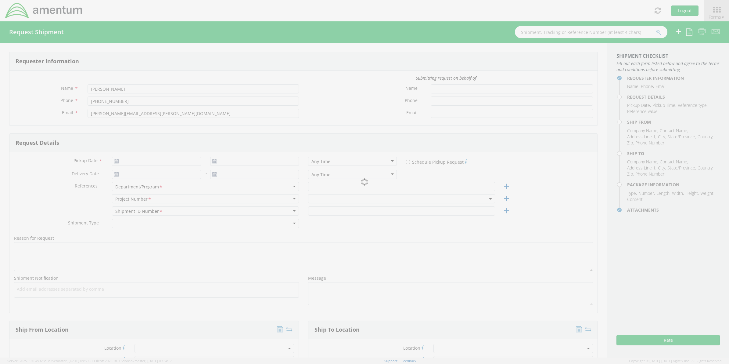
type input "[DATE]"
type input "GT"
type input "4863.0.FP.0000.00.00.000.000"
select select
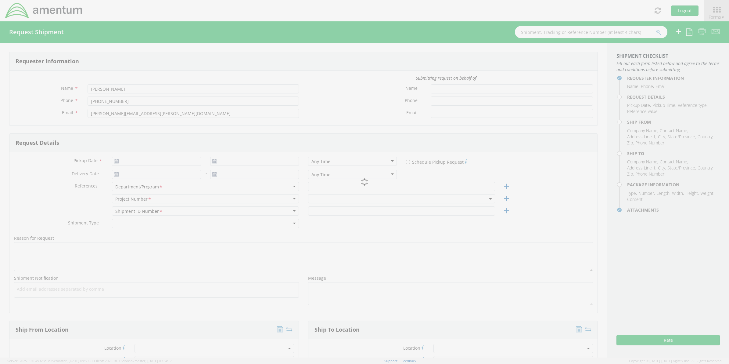
type input "AMENTUM"
type input "[STREET_ADDRESS]"
type input "[GEOGRAPHIC_DATA]"
type input "76177"
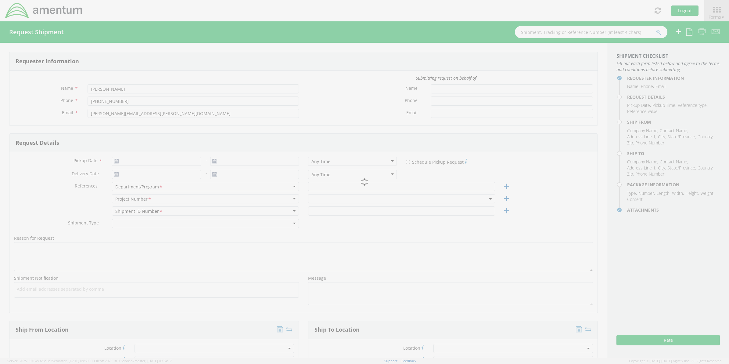
type input "[PERSON_NAME]"
type input "8172241267"
select select
type input "HNGR5"
type input "[STREET_ADDRESS]"
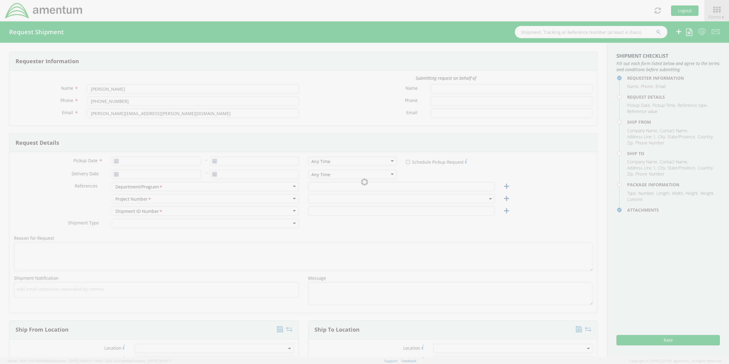
type input "H5"
type input "FALLON"
type input "89496"
type input "[PERSON_NAME]"
type input "7754263663"
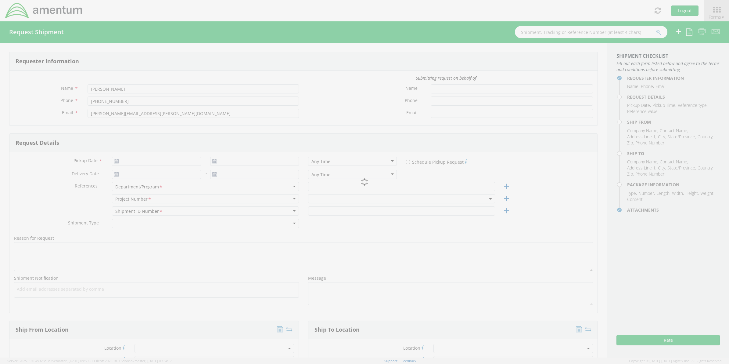
type input "1"
type input "9.5"
type input "12.5"
type input "0.25"
type input "1"
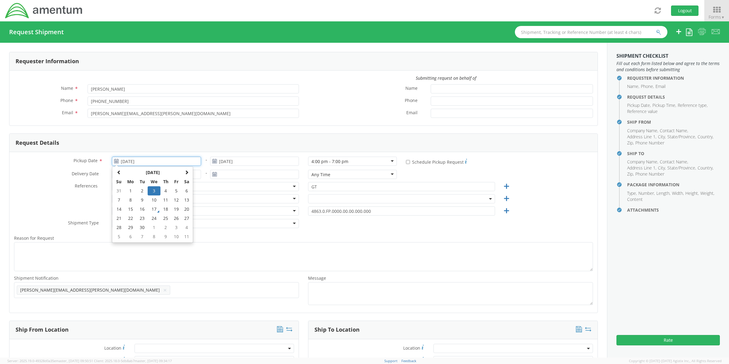
click at [191, 162] on input "[DATE]" at bounding box center [156, 161] width 89 height 9
select select "4863.0.FP.0000.00.00.000.000"
click at [155, 212] on td "17" at bounding box center [154, 208] width 13 height 9
type input "09/17/2025"
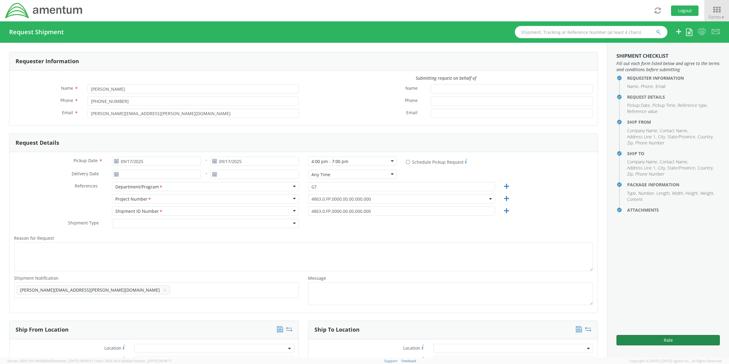
click at [655, 341] on button "Rate" at bounding box center [668, 340] width 103 height 10
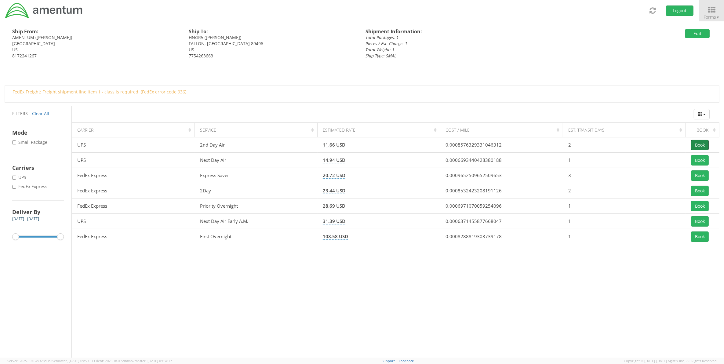
click at [695, 147] on button "Book" at bounding box center [700, 145] width 18 height 10
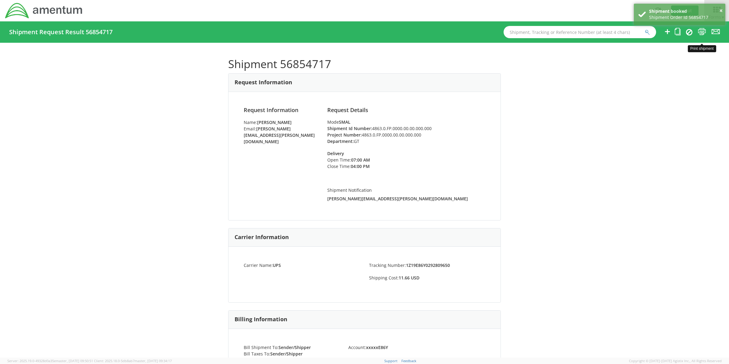
click at [704, 30] on icon at bounding box center [702, 32] width 8 height 8
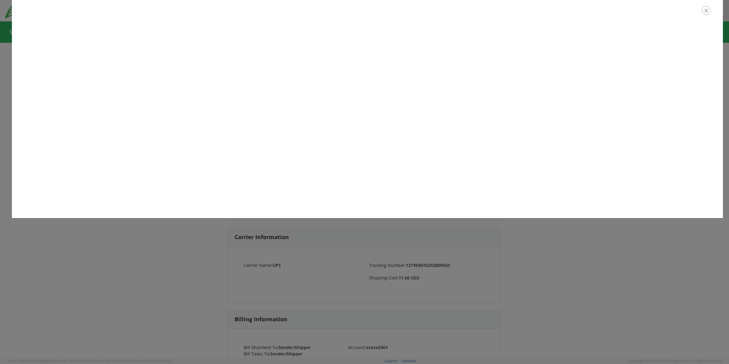
click at [708, 13] on icon "button" at bounding box center [706, 10] width 9 height 9
